Goal: Information Seeking & Learning: Learn about a topic

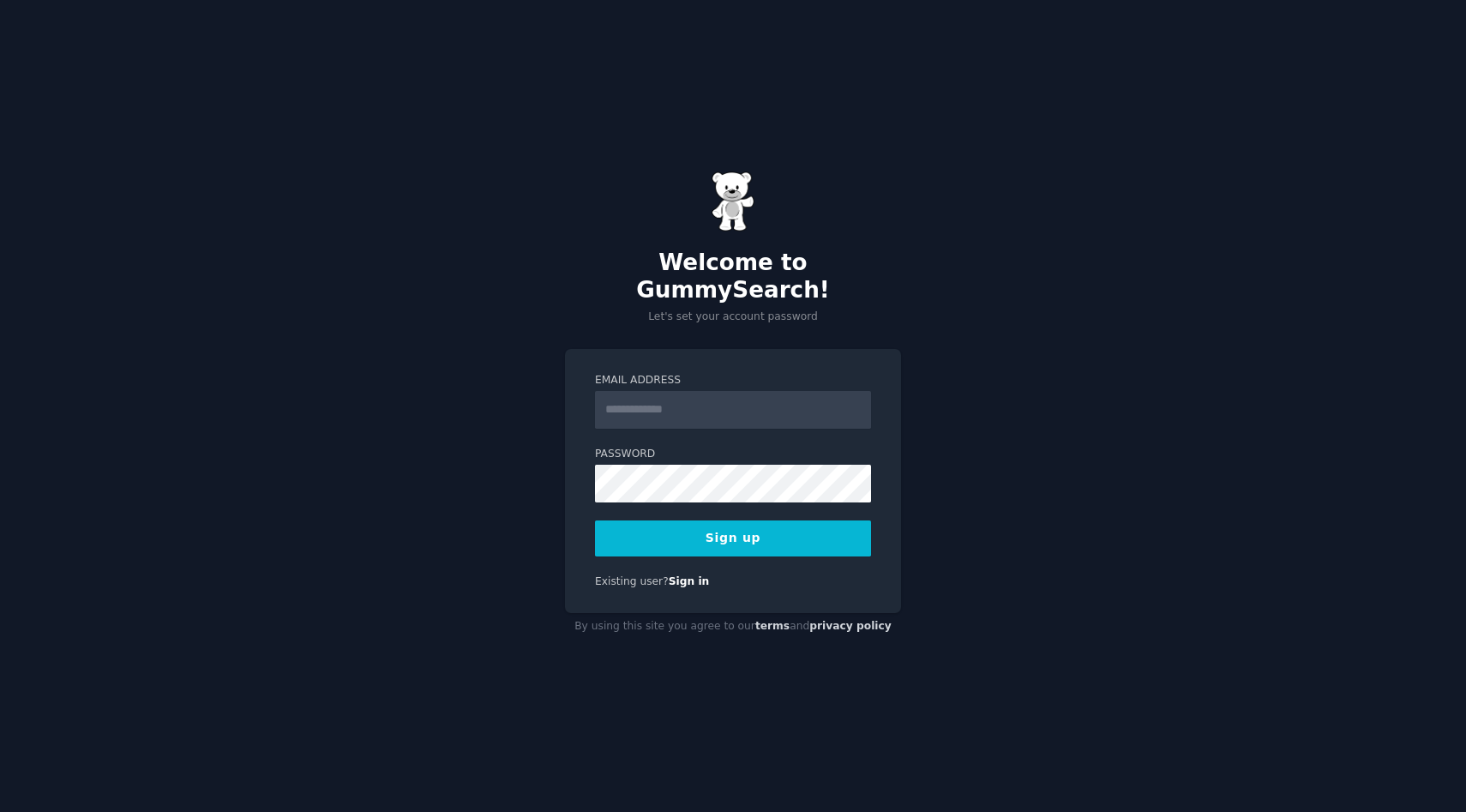
type input "**********"
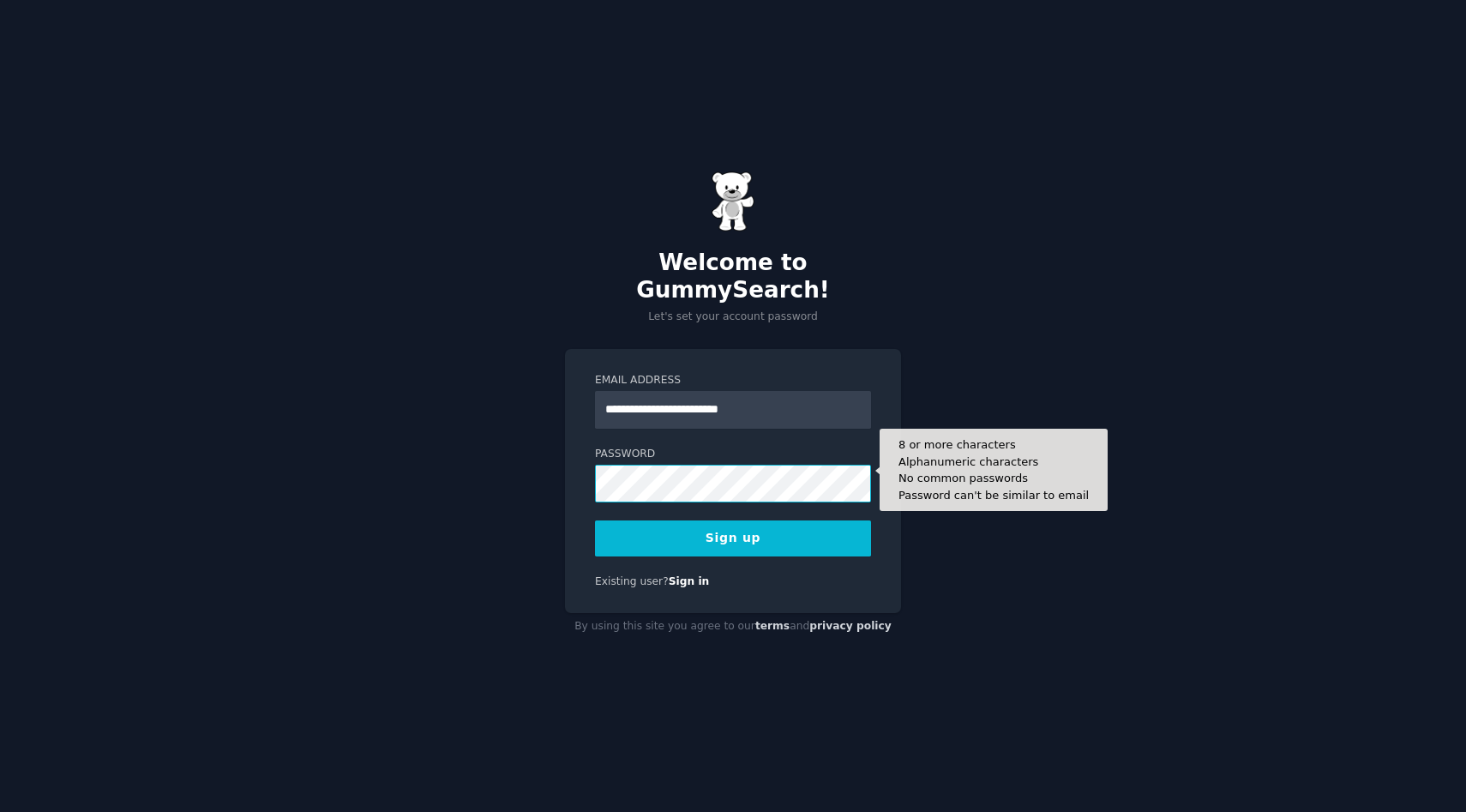
click at [595, 520] on button "Sign up" at bounding box center [733, 538] width 276 height 36
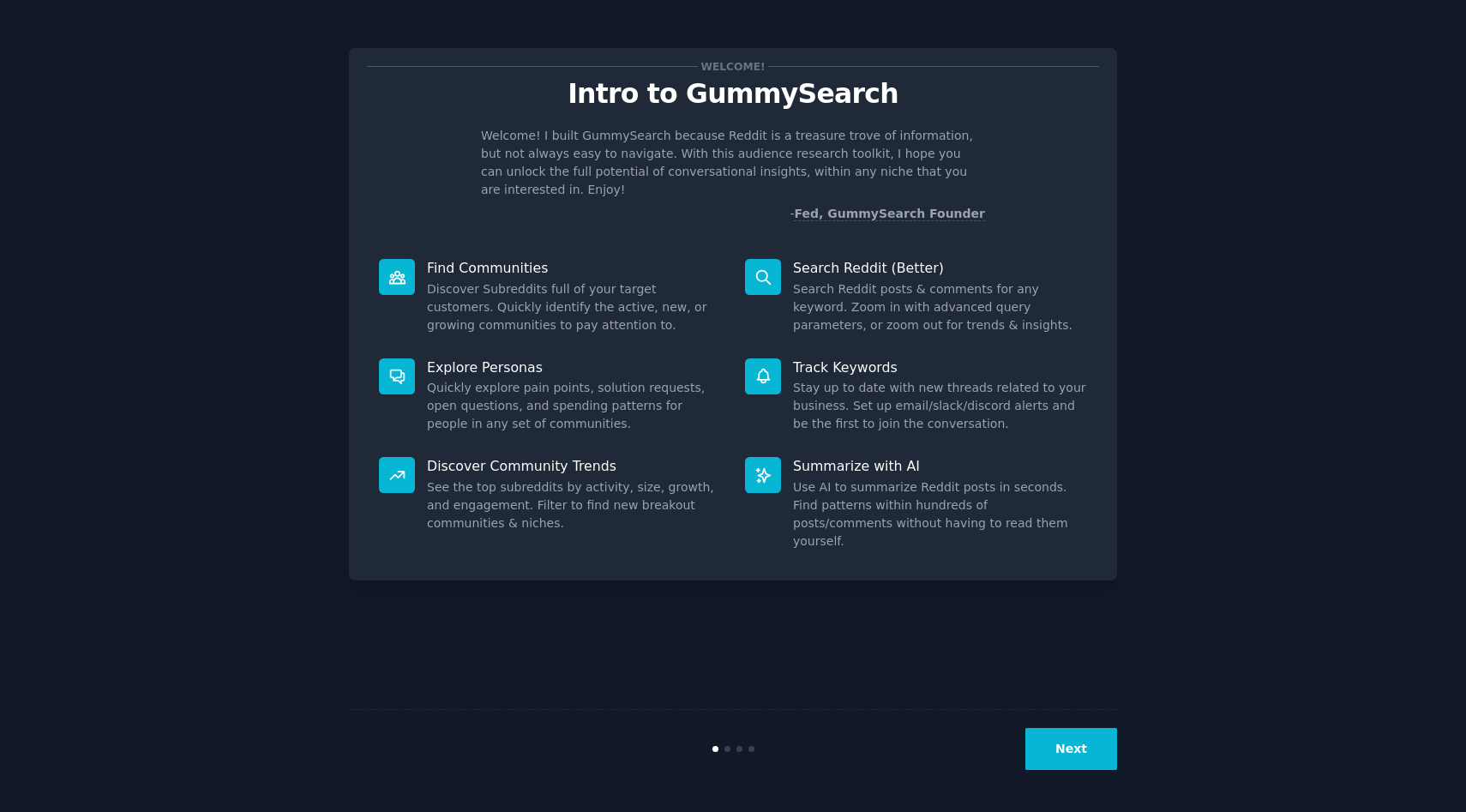
click at [1059, 743] on button "Next" at bounding box center [1071, 748] width 92 height 42
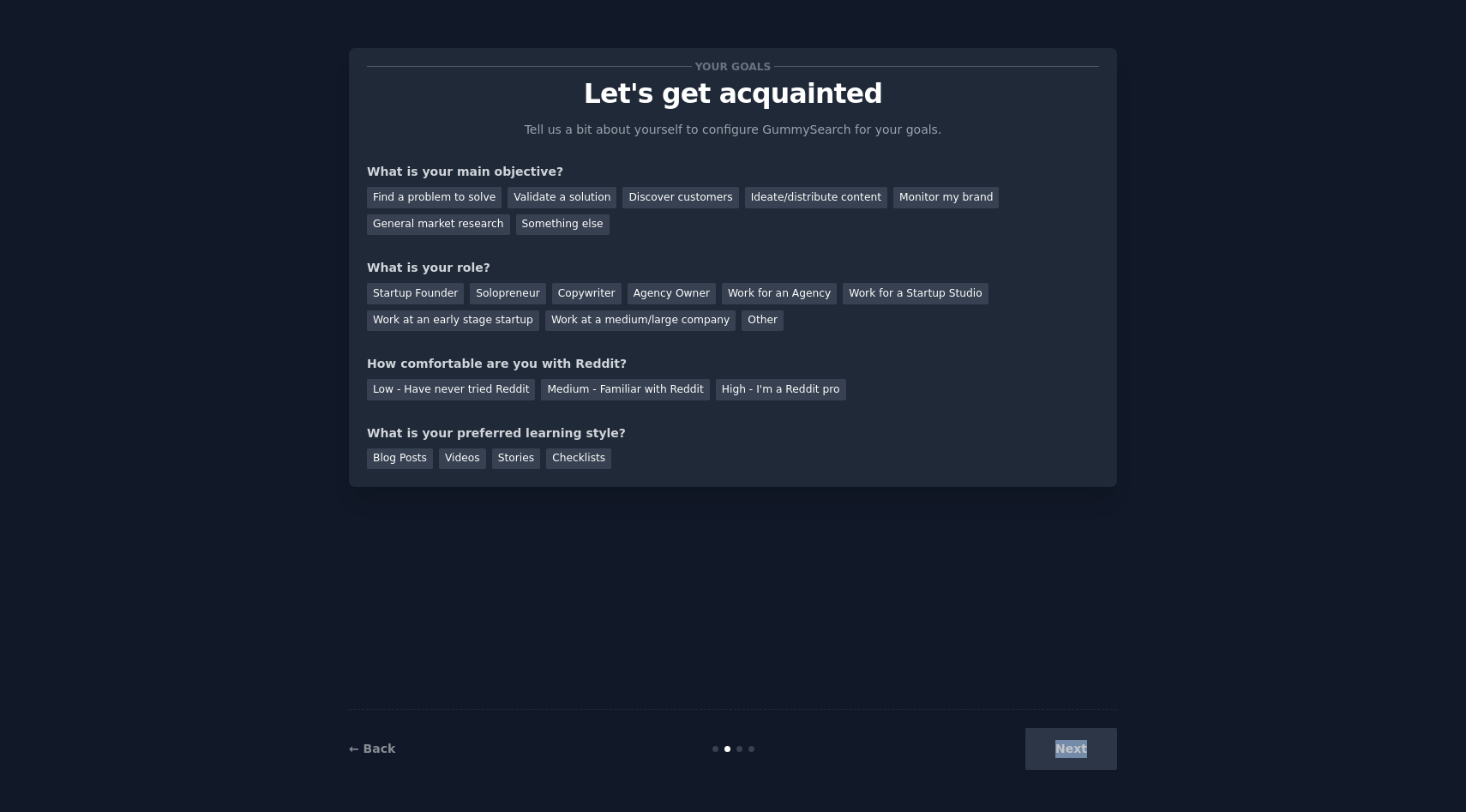
click at [1059, 743] on div "Next" at bounding box center [989, 748] width 256 height 42
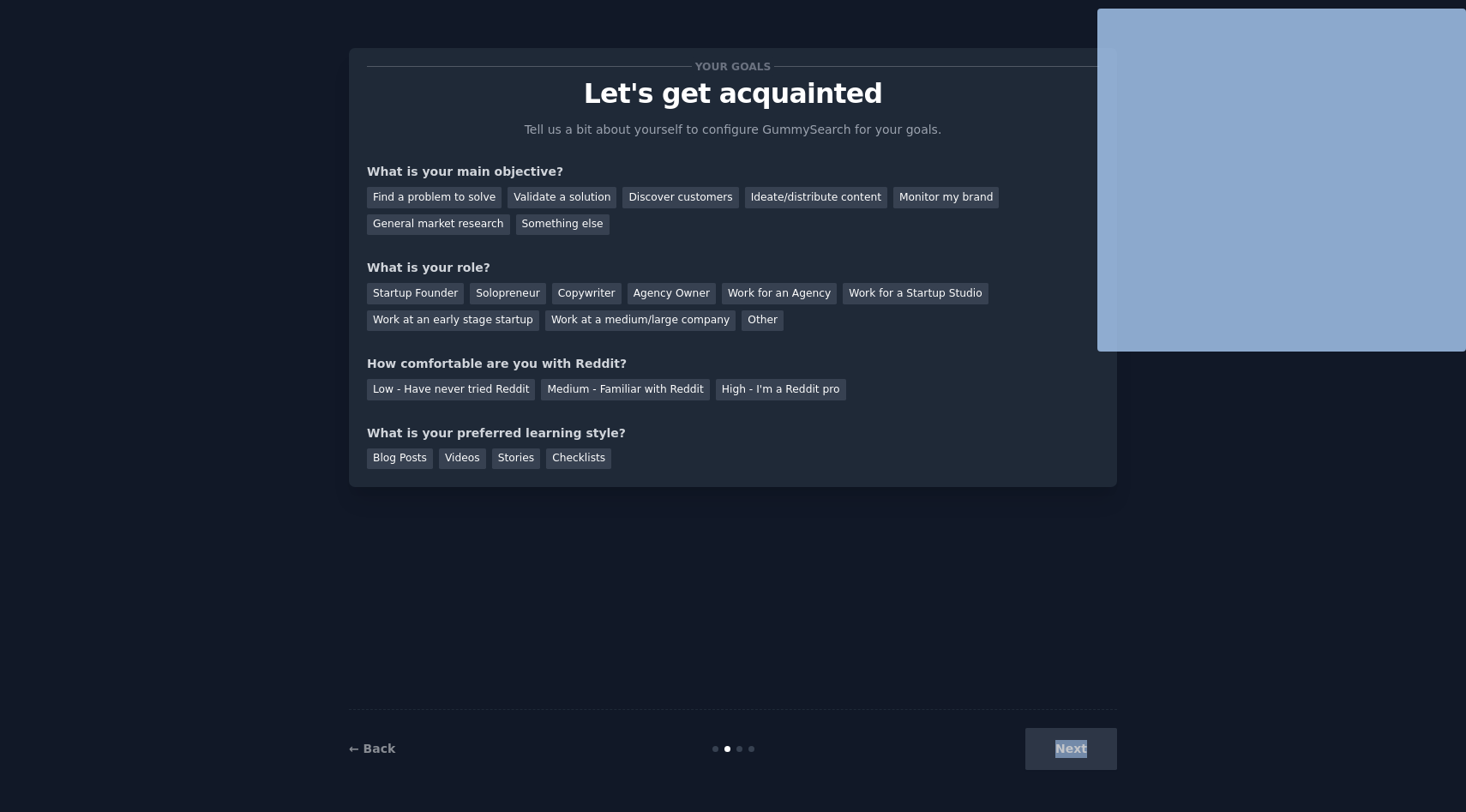
click at [1059, 743] on div "Next" at bounding box center [989, 748] width 256 height 42
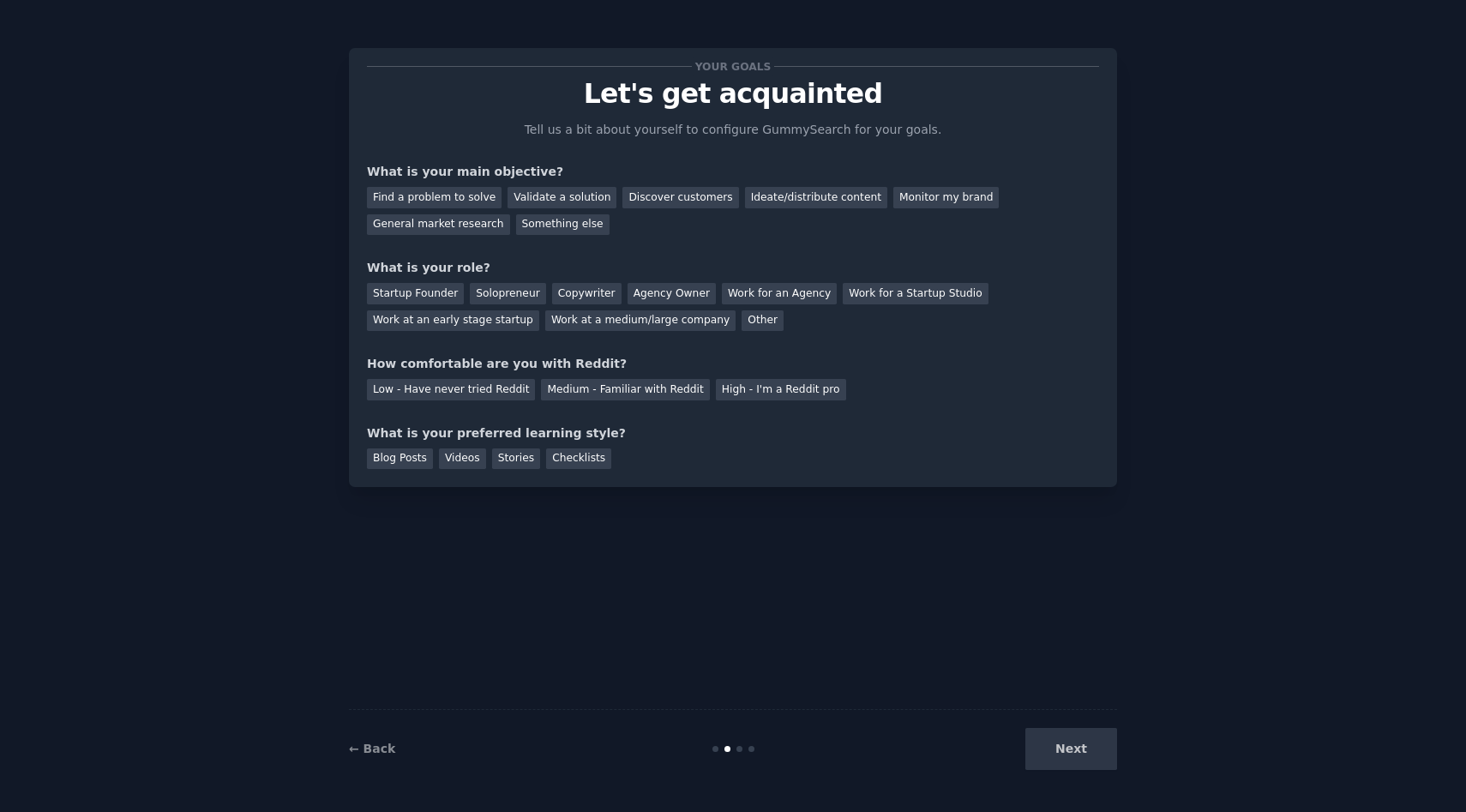
click at [1049, 354] on div "How comfortable are you with Reddit?" at bounding box center [732, 364] width 732 height 18
click at [745, 201] on div "Ideate/distribute content" at bounding box center [816, 197] width 143 height 21
click at [472, 192] on div "Find a problem to solve" at bounding box center [434, 197] width 134 height 21
click at [800, 204] on div "Ideate/distribute content" at bounding box center [816, 197] width 143 height 21
click at [925, 199] on div "Monitor my brand" at bounding box center [946, 197] width 106 height 21
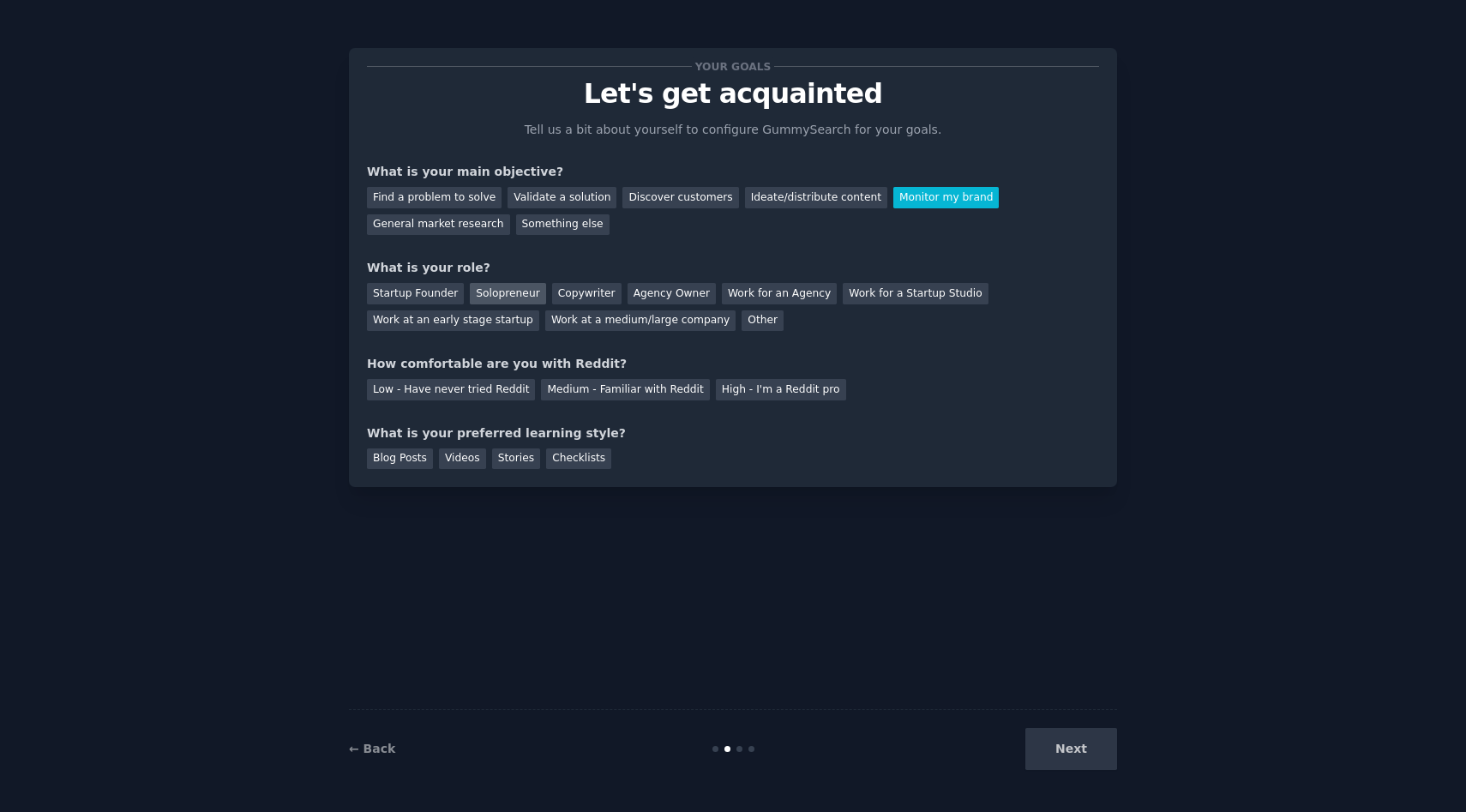
click at [500, 290] on div "Solopreneur" at bounding box center [507, 293] width 76 height 21
click at [503, 391] on div "Low - Have never tried Reddit" at bounding box center [450, 389] width 168 height 21
click at [465, 458] on div "Videos" at bounding box center [462, 458] width 47 height 21
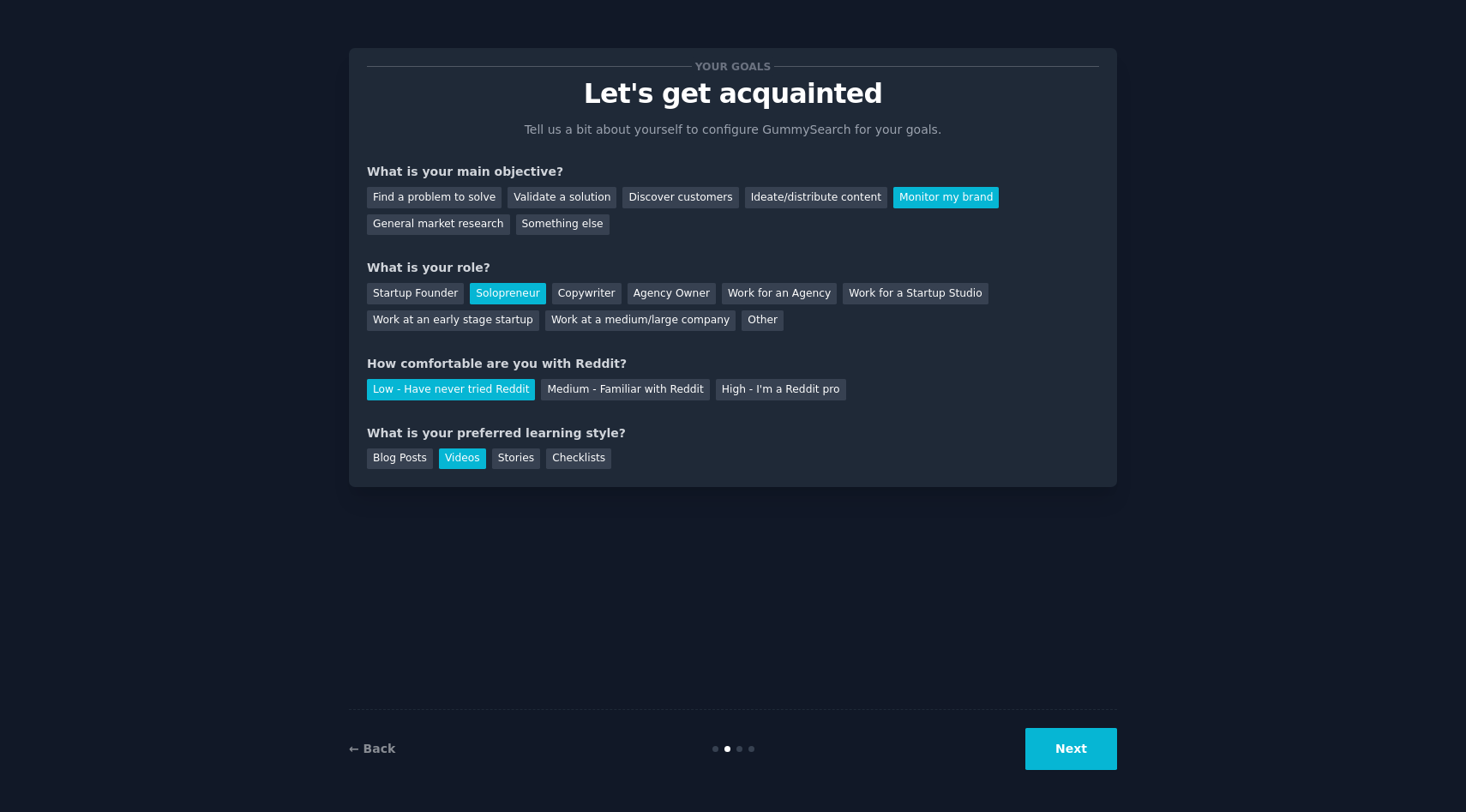
click at [1097, 746] on button "Next" at bounding box center [1071, 748] width 92 height 42
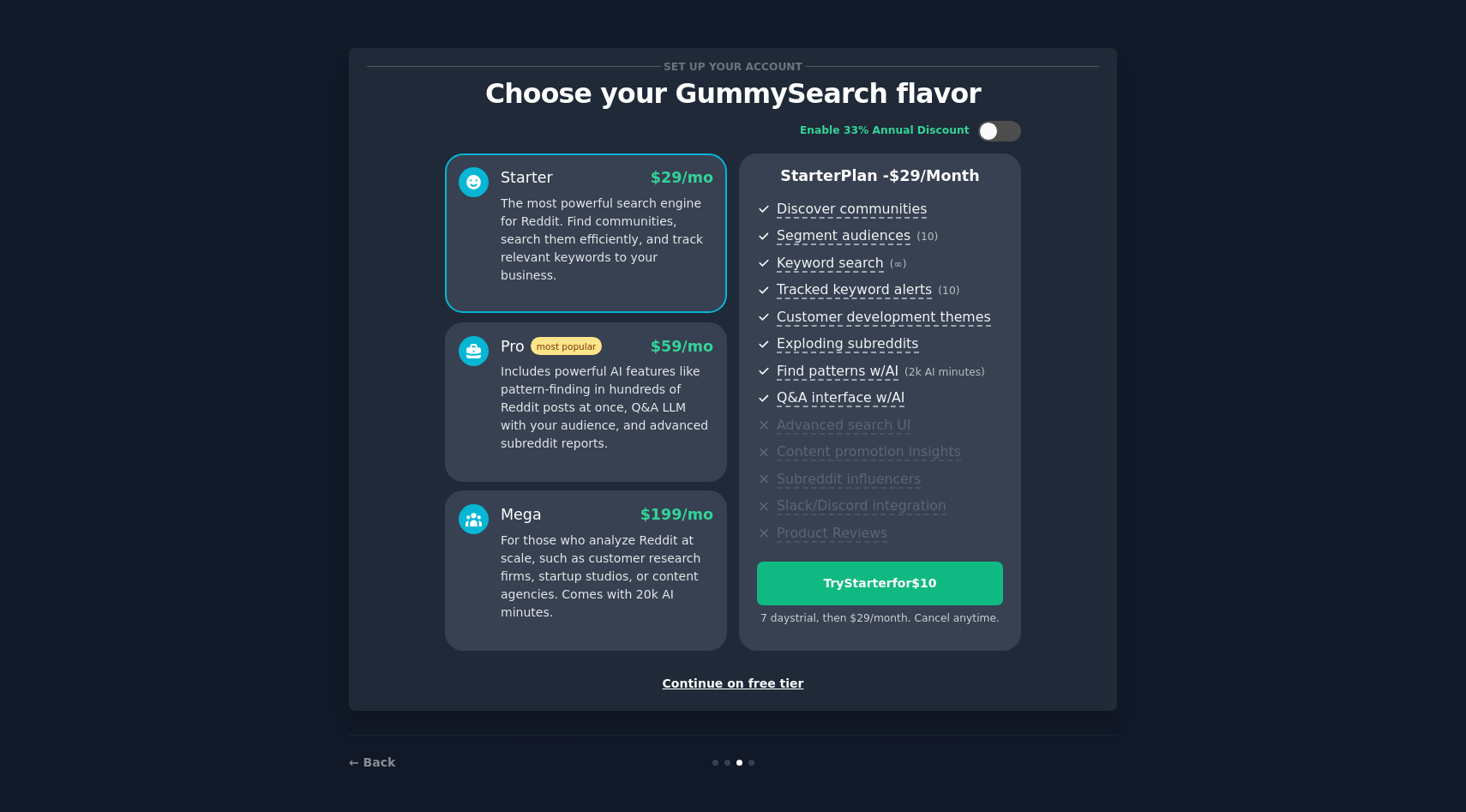
click at [727, 683] on div "Continue on free tier" at bounding box center [732, 684] width 732 height 18
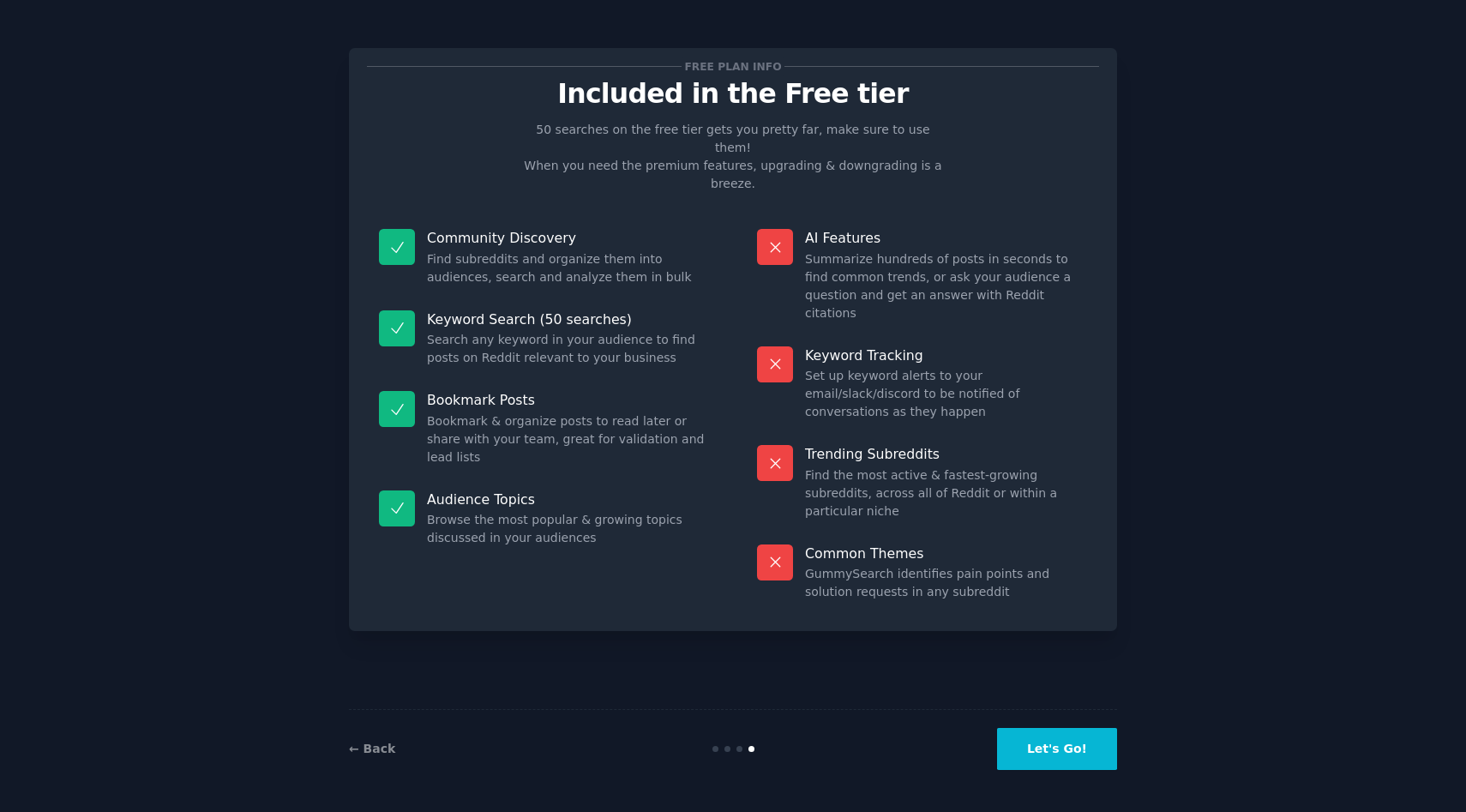
click at [1051, 747] on button "Let's Go!" at bounding box center [1057, 748] width 120 height 42
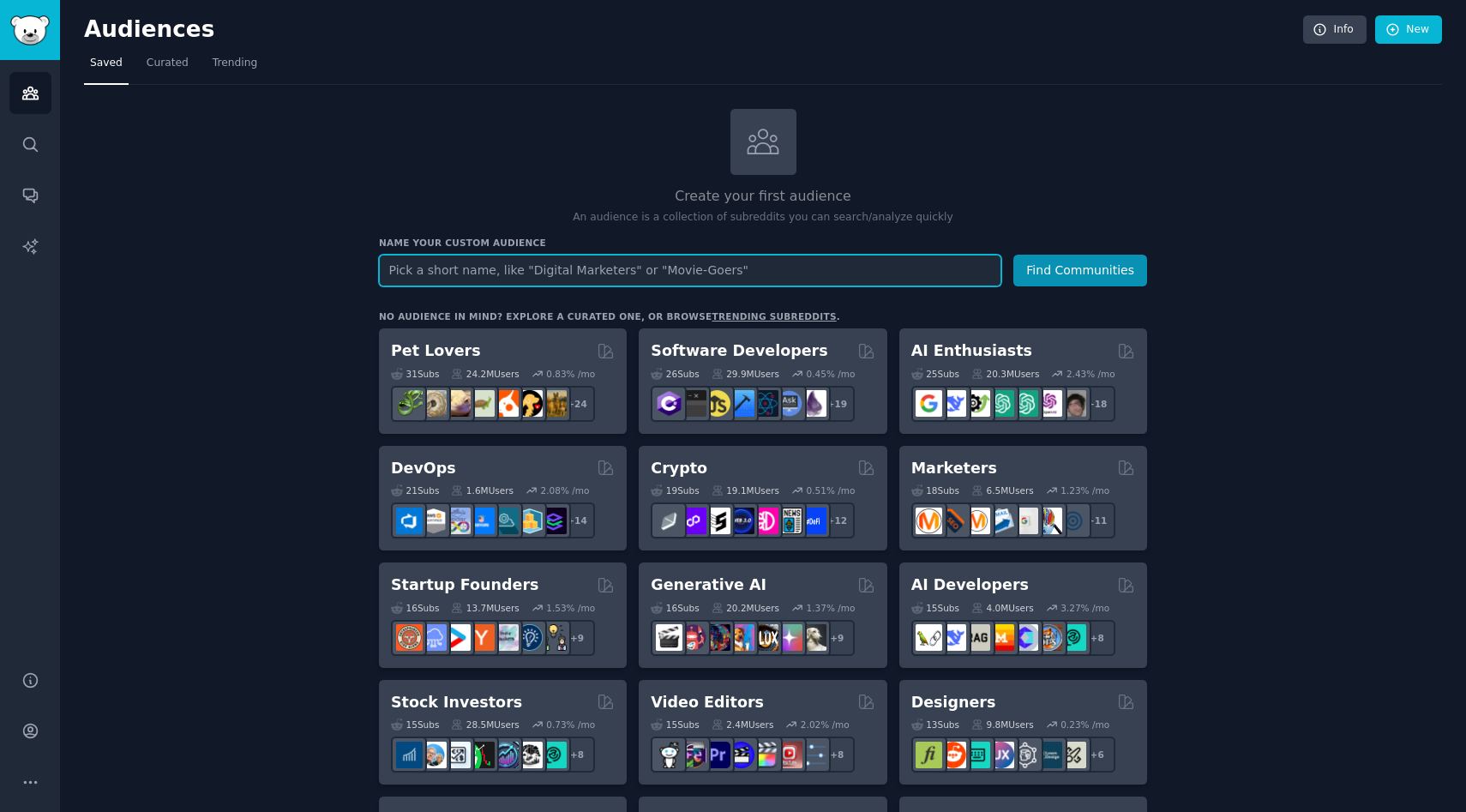
click at [640, 278] on input "text" at bounding box center [690, 270] width 622 height 31
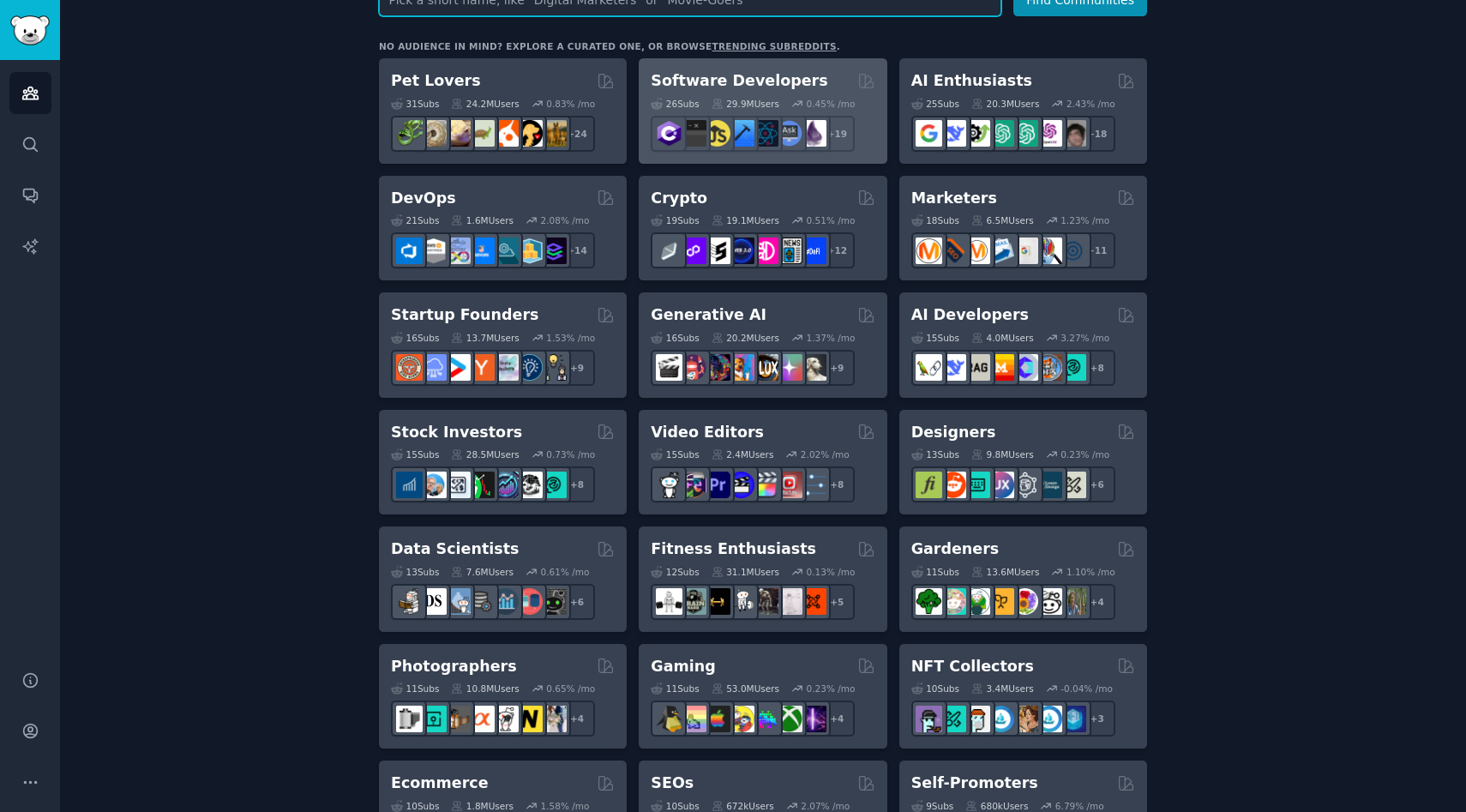
scroll to position [271, 0]
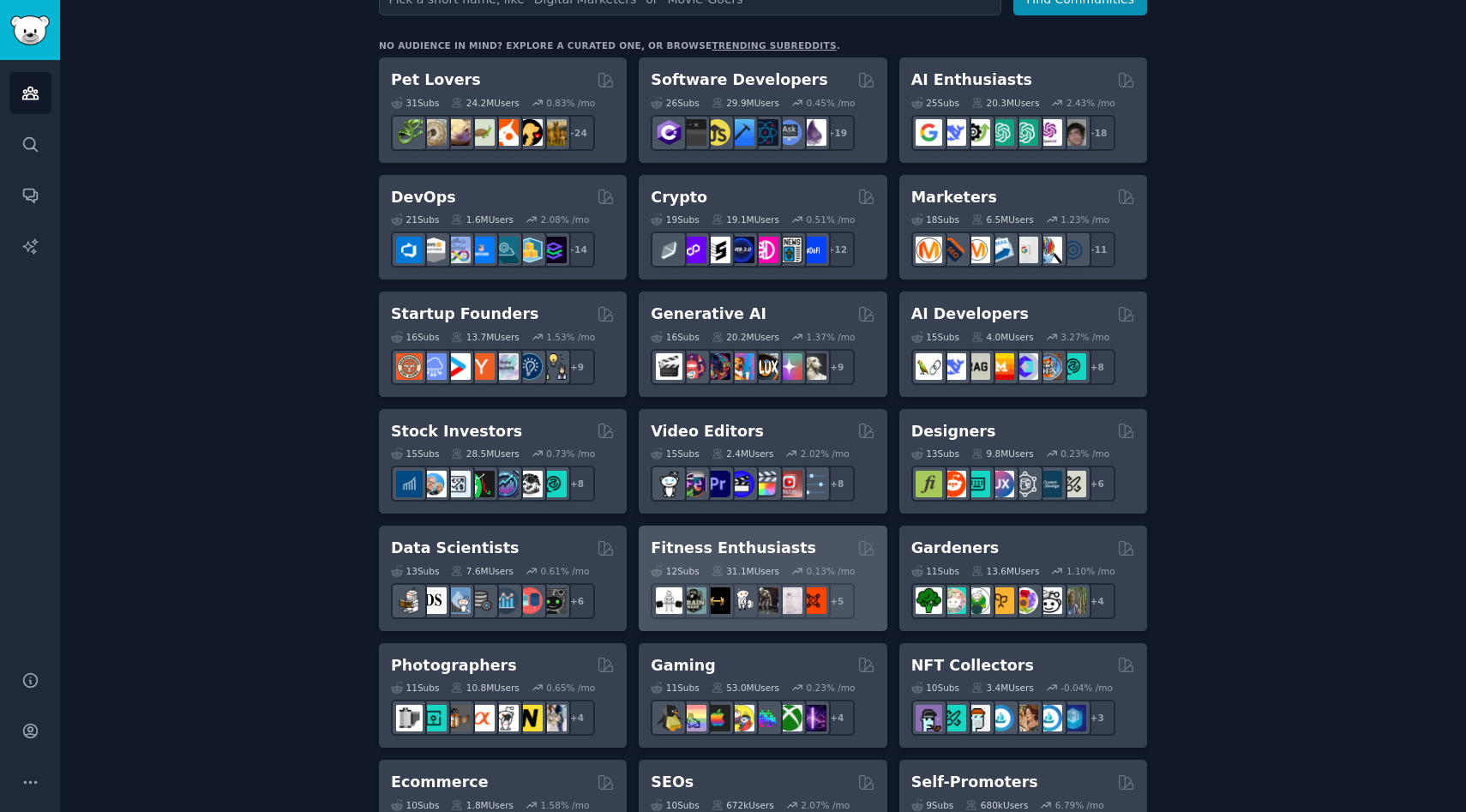
click at [684, 555] on h2 "Fitness Enthusiasts" at bounding box center [734, 548] width 166 height 21
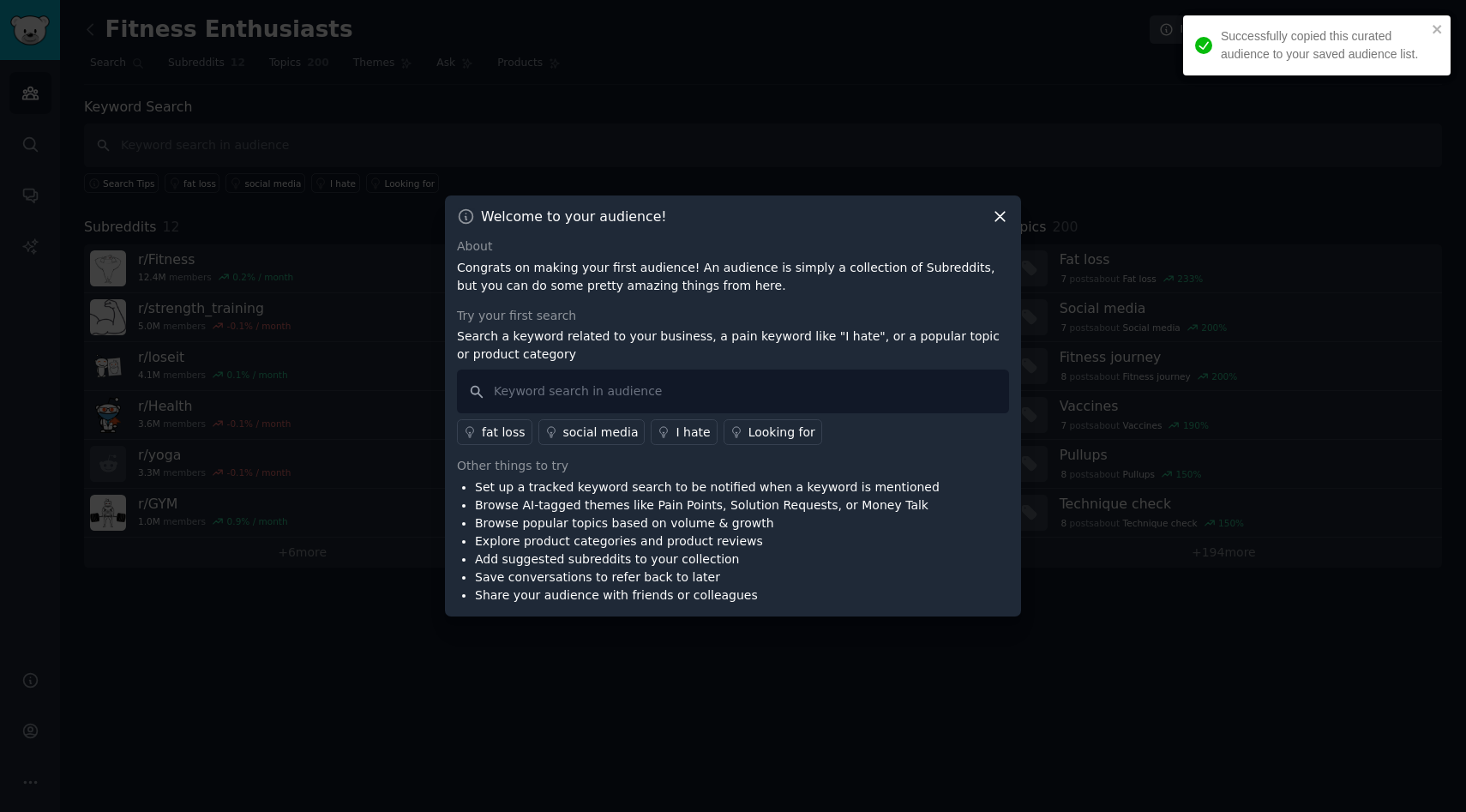
click at [1003, 221] on icon at bounding box center [1000, 216] width 18 height 18
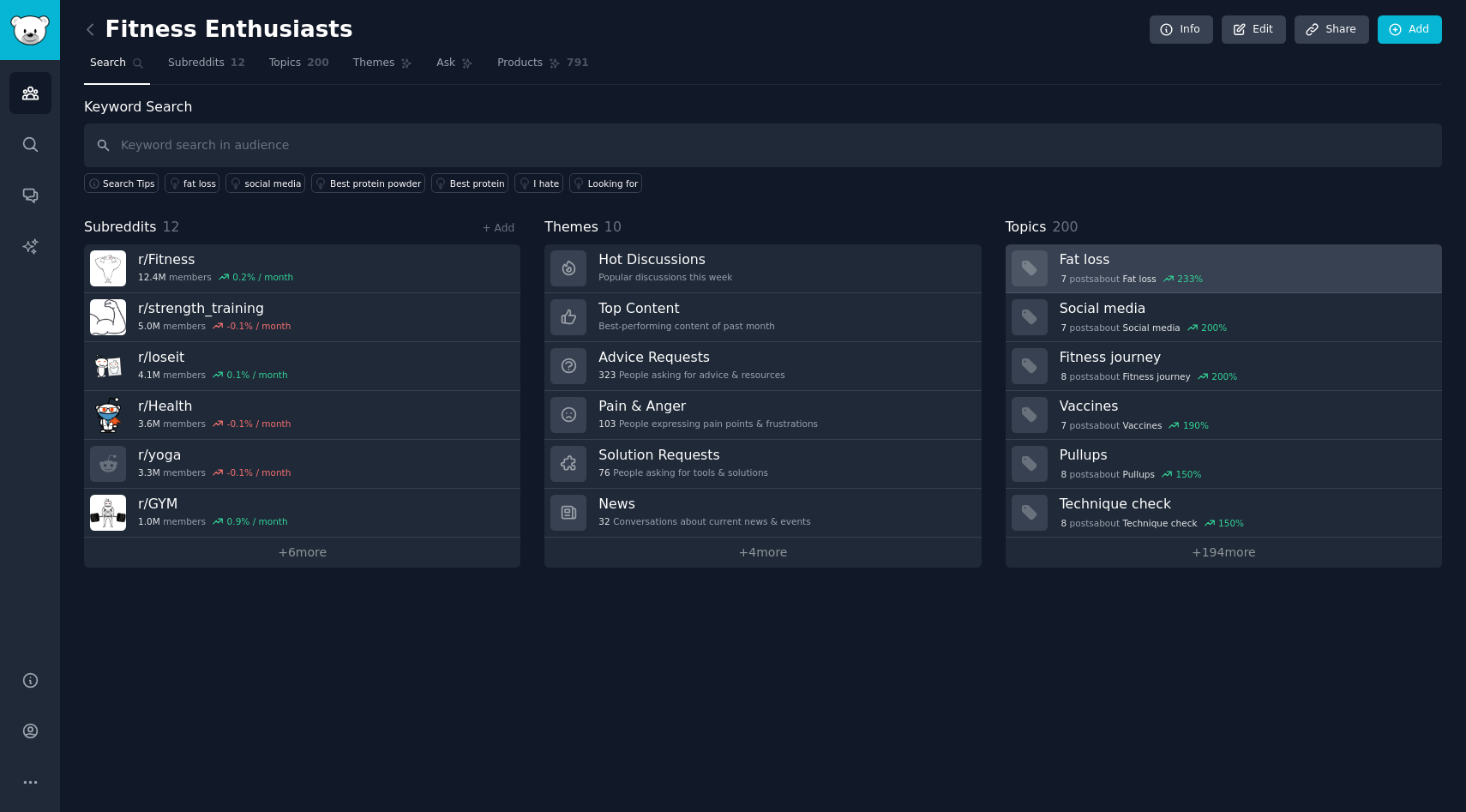
click at [1083, 263] on h3 "Fat loss" at bounding box center [1245, 260] width 370 height 18
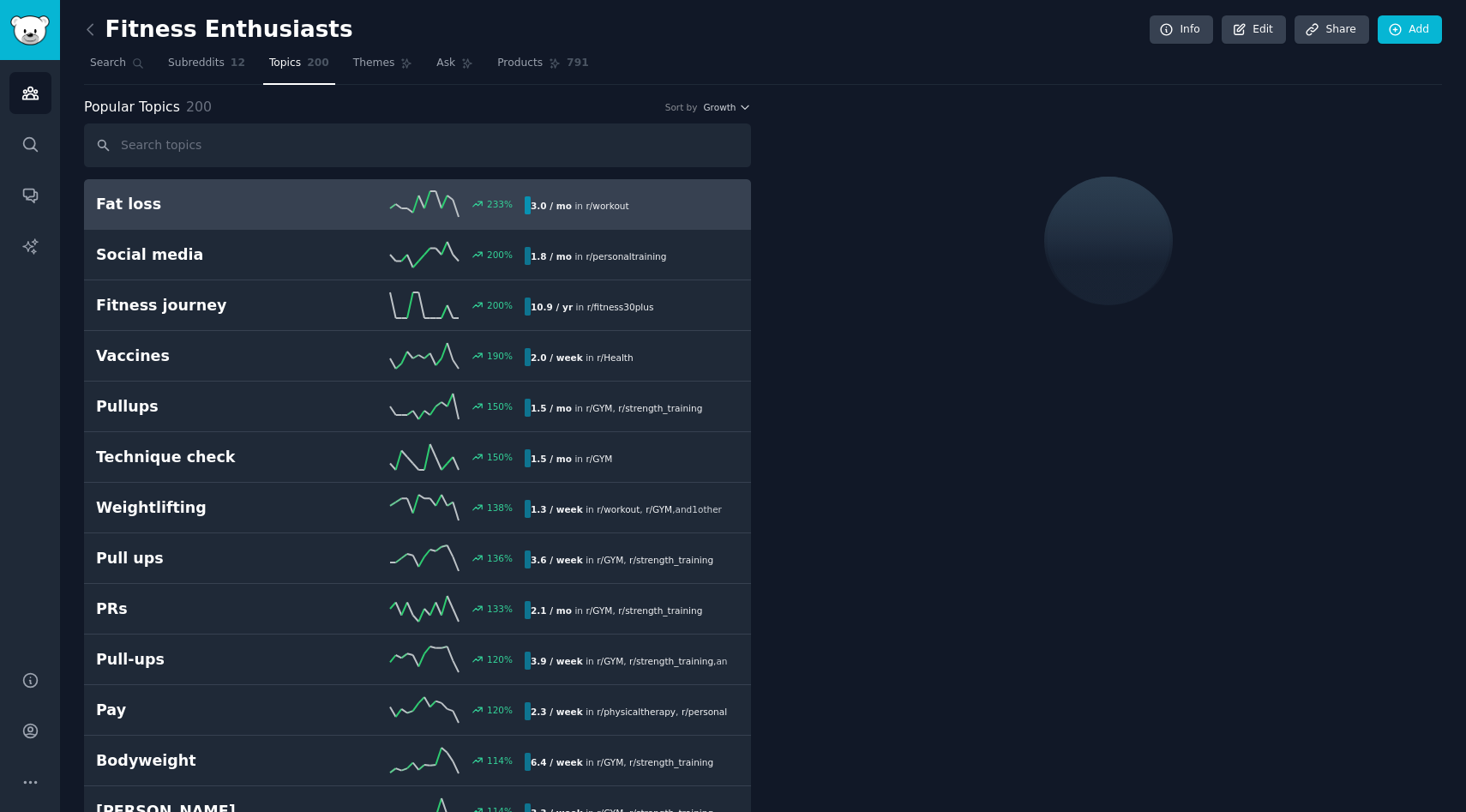
click at [334, 208] on div "233 %" at bounding box center [417, 204] width 215 height 26
